Goal: Check status: Check status

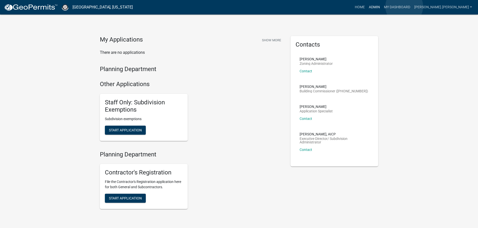
click at [382, 7] on link "Admin" at bounding box center [374, 8] width 15 height 10
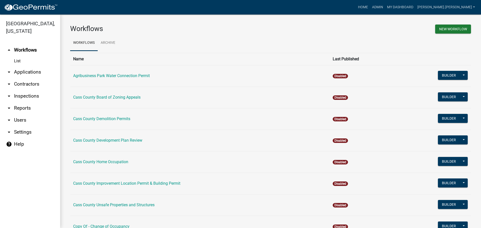
click at [32, 66] on link "arrow_drop_down Applications" at bounding box center [30, 72] width 60 height 12
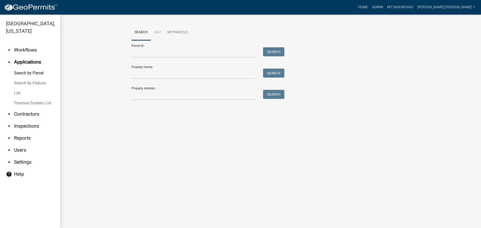
click at [16, 88] on link "List" at bounding box center [30, 93] width 60 height 10
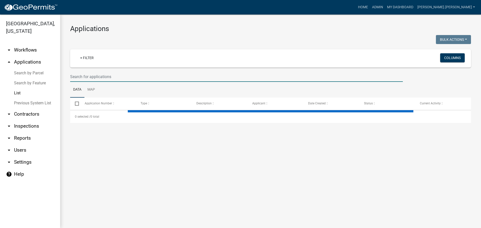
click at [85, 77] on input "text" at bounding box center [236, 77] width 333 height 10
select select "3: 100"
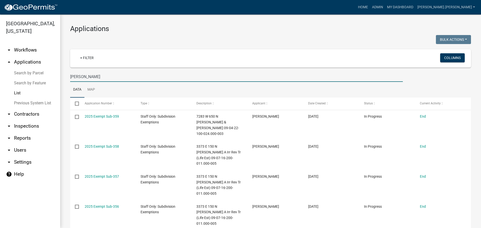
type input "[PERSON_NAME]"
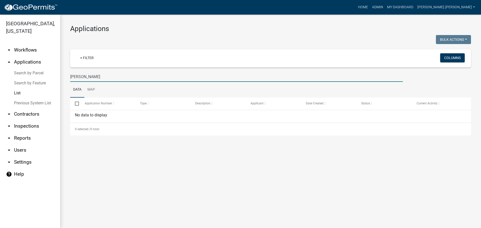
drag, startPoint x: 92, startPoint y: 76, endPoint x: 69, endPoint y: 77, distance: 23.3
click at [69, 77] on div "[PERSON_NAME]" at bounding box center [236, 77] width 340 height 10
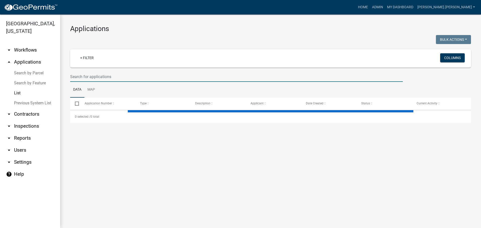
select select "3: 100"
